Goal: Find specific fact: Find specific page/section

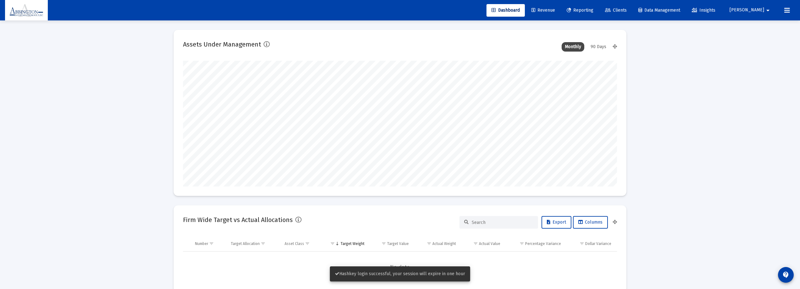
scroll to position [126, 434]
type input "[DATE]"
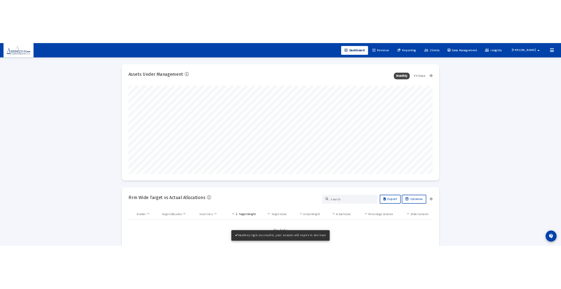
scroll to position [126, 203]
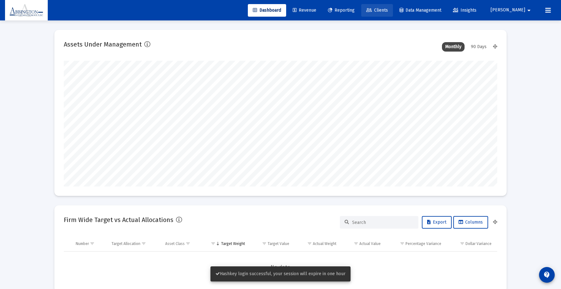
click at [393, 14] on link "Clients" at bounding box center [377, 10] width 32 height 13
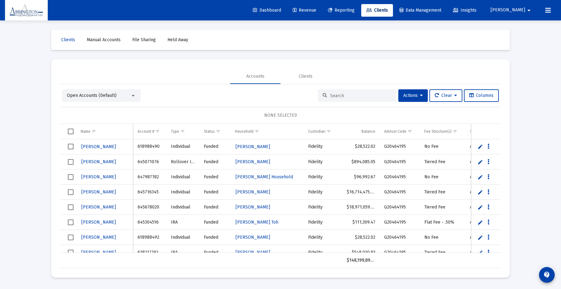
click at [353, 96] on input at bounding box center [361, 95] width 62 height 5
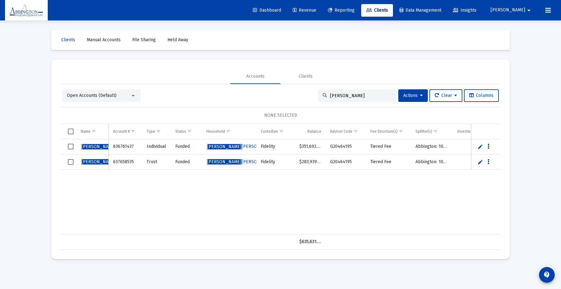
type input "[PERSON_NAME]"
click at [224, 145] on span "[PERSON_NAME] [PERSON_NAME] Household" at bounding box center [253, 146] width 92 height 5
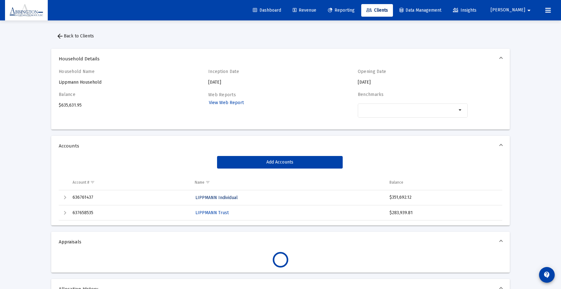
click at [210, 197] on span "LIPPMANN Individual" at bounding box center [217, 197] width 42 height 5
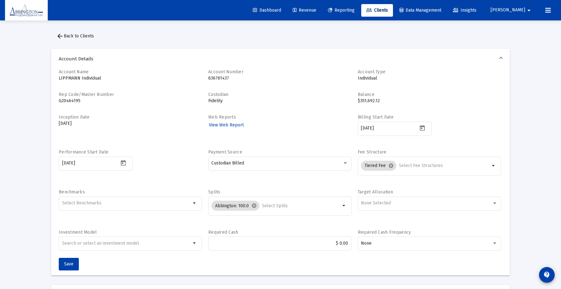
click at [79, 38] on span "arrow_back Back to Clients" at bounding box center [75, 35] width 38 height 5
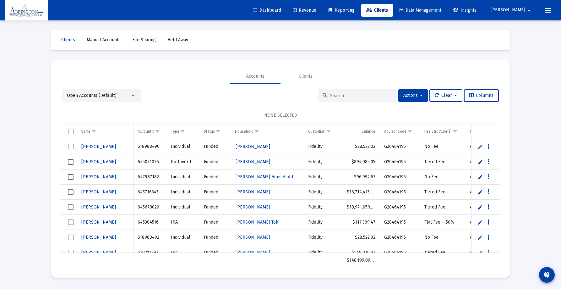
click at [372, 94] on input at bounding box center [361, 95] width 62 height 5
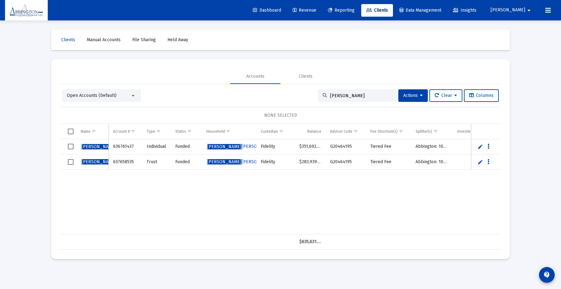
type input "[PERSON_NAME]"
drag, startPoint x: 246, startPoint y: 144, endPoint x: 243, endPoint y: 144, distance: 3.2
click at [246, 144] on span "[PERSON_NAME] [PERSON_NAME] Household" at bounding box center [253, 146] width 92 height 5
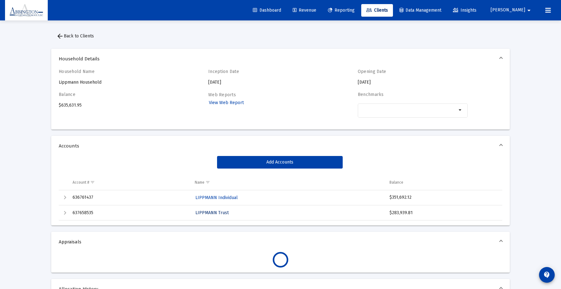
click at [216, 211] on span "LIPPMANN Trust" at bounding box center [212, 212] width 33 height 5
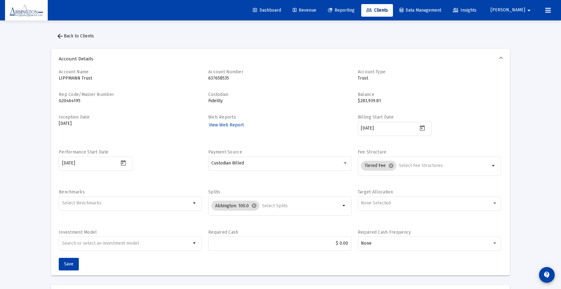
click at [82, 36] on span "arrow_back Back to Clients" at bounding box center [75, 35] width 38 height 5
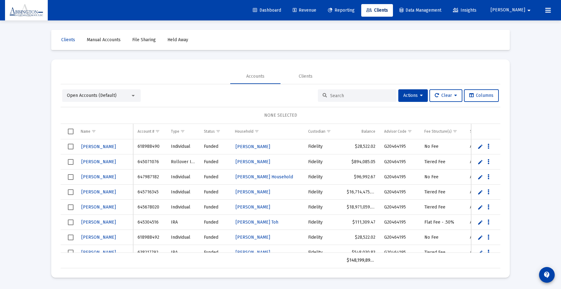
click at [365, 97] on input at bounding box center [361, 95] width 62 height 5
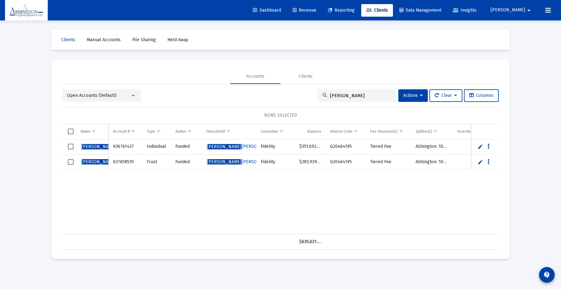
type input "[PERSON_NAME]"
click at [229, 145] on span "[PERSON_NAME] [PERSON_NAME] Household" at bounding box center [253, 146] width 92 height 5
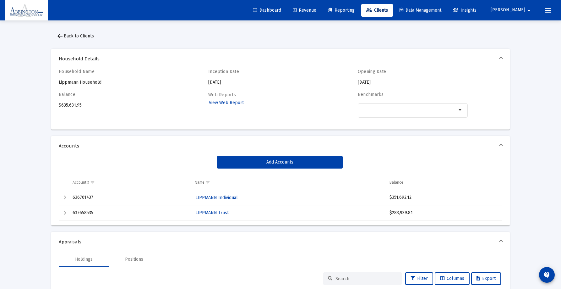
click at [87, 198] on td "636761437" at bounding box center [129, 197] width 122 height 15
copy td "636761437"
click at [87, 211] on td "637658535" at bounding box center [129, 212] width 122 height 15
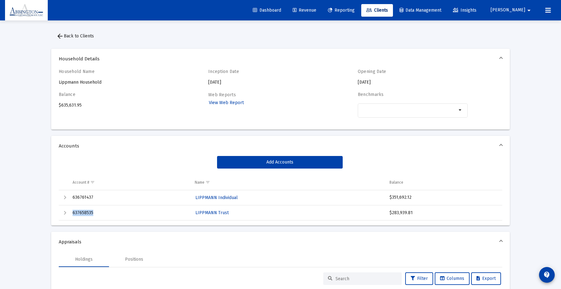
copy td "637658535"
click at [207, 211] on span "LIPPMANN Trust" at bounding box center [212, 212] width 33 height 5
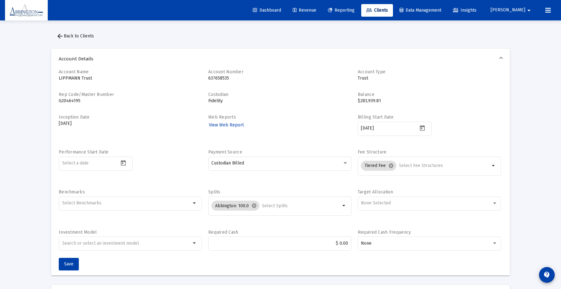
click at [86, 37] on span "arrow_back Back to Clients" at bounding box center [75, 35] width 38 height 5
